Goal: Find specific page/section: Find specific page/section

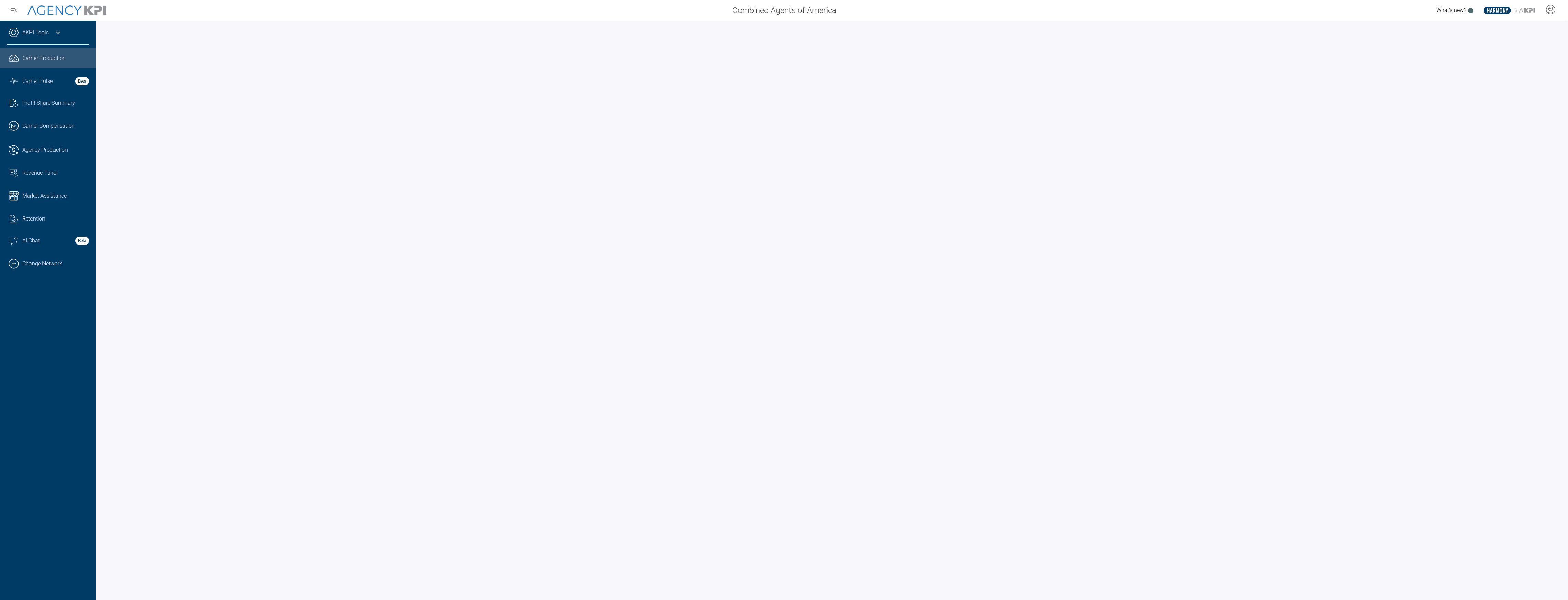
click at [35, 39] on div "AKPI Tools" at bounding box center [47, 36] width 82 height 17
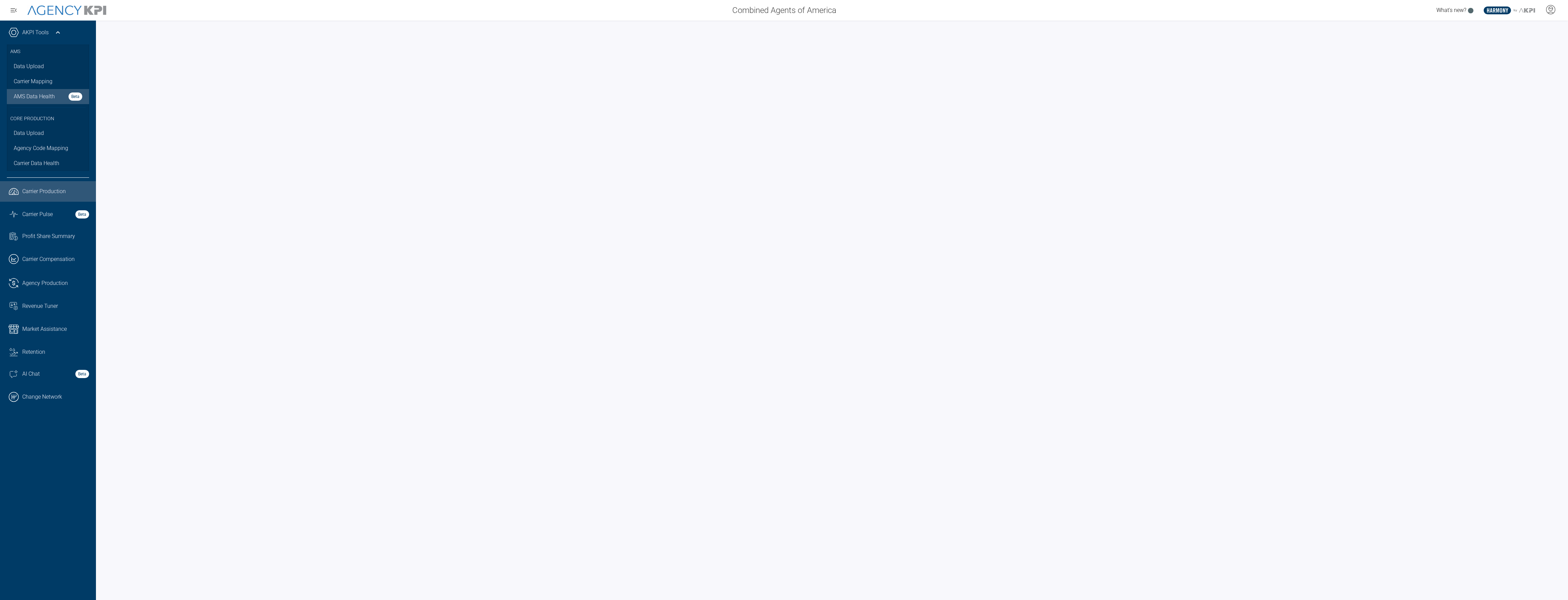
click at [30, 95] on span "AMS Data Health" at bounding box center [35, 97] width 41 height 9
click at [1565, 529] on div at bounding box center [832, 310] width 1472 height 579
click at [64, 399] on link ".cls-1{fill:none;stroke:#000;stroke-linecap:round;stroke-linejoin:round;stroke-…" at bounding box center [48, 397] width 96 height 21
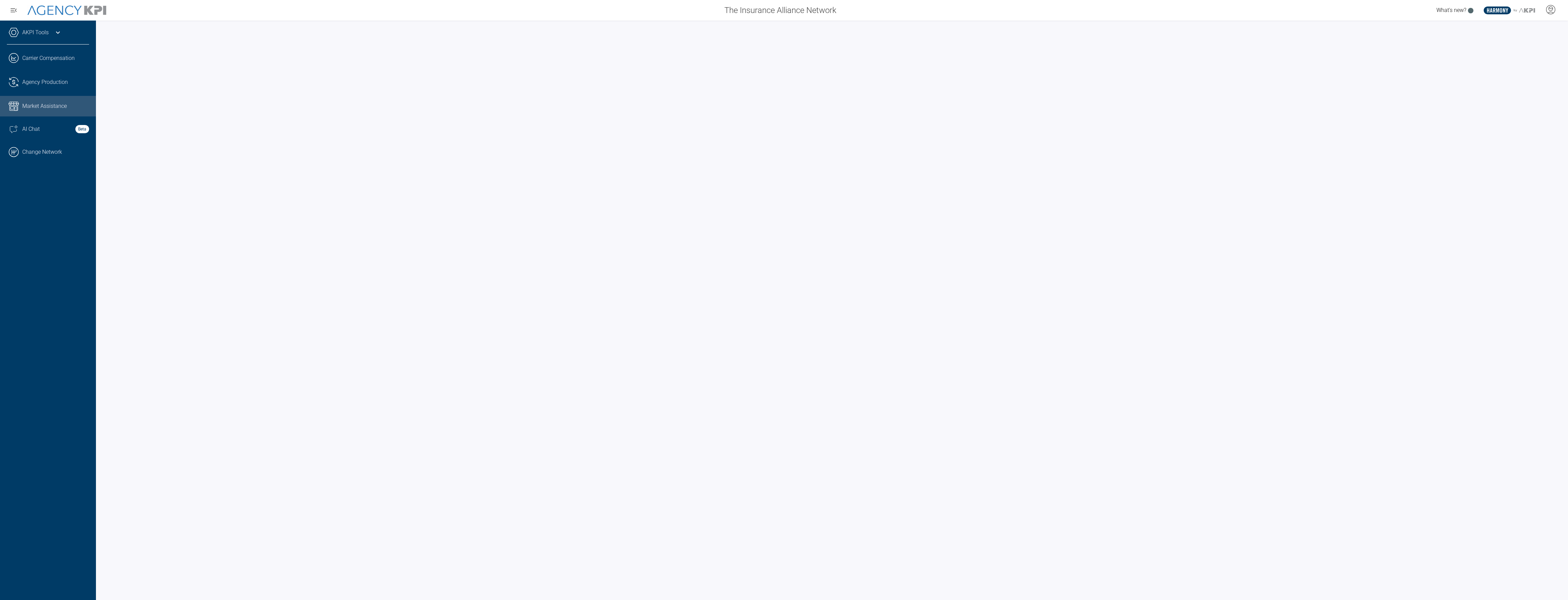
click at [44, 40] on div "AKPI Tools" at bounding box center [47, 36] width 82 height 17
click at [32, 96] on span "AMS Data Health" at bounding box center [35, 97] width 41 height 9
